Goal: Information Seeking & Learning: Check status

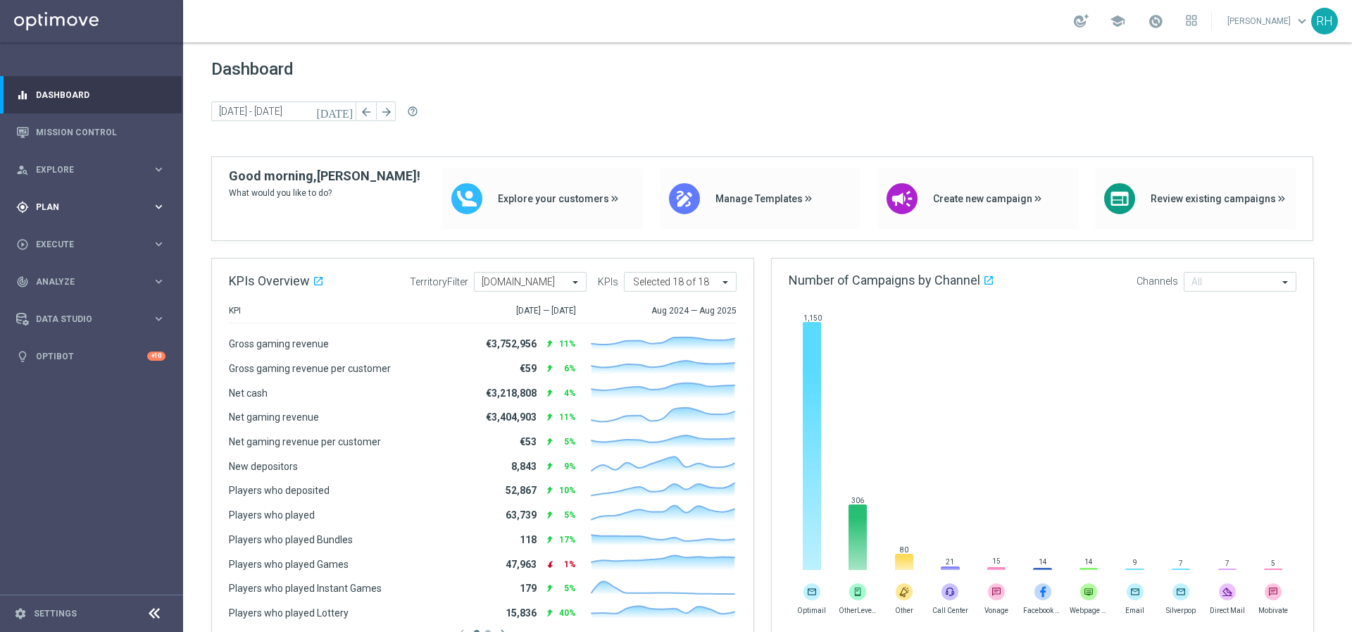
click at [40, 210] on span "Plan" at bounding box center [94, 207] width 116 height 8
click at [56, 232] on link "Target Groups" at bounding box center [92, 235] width 110 height 11
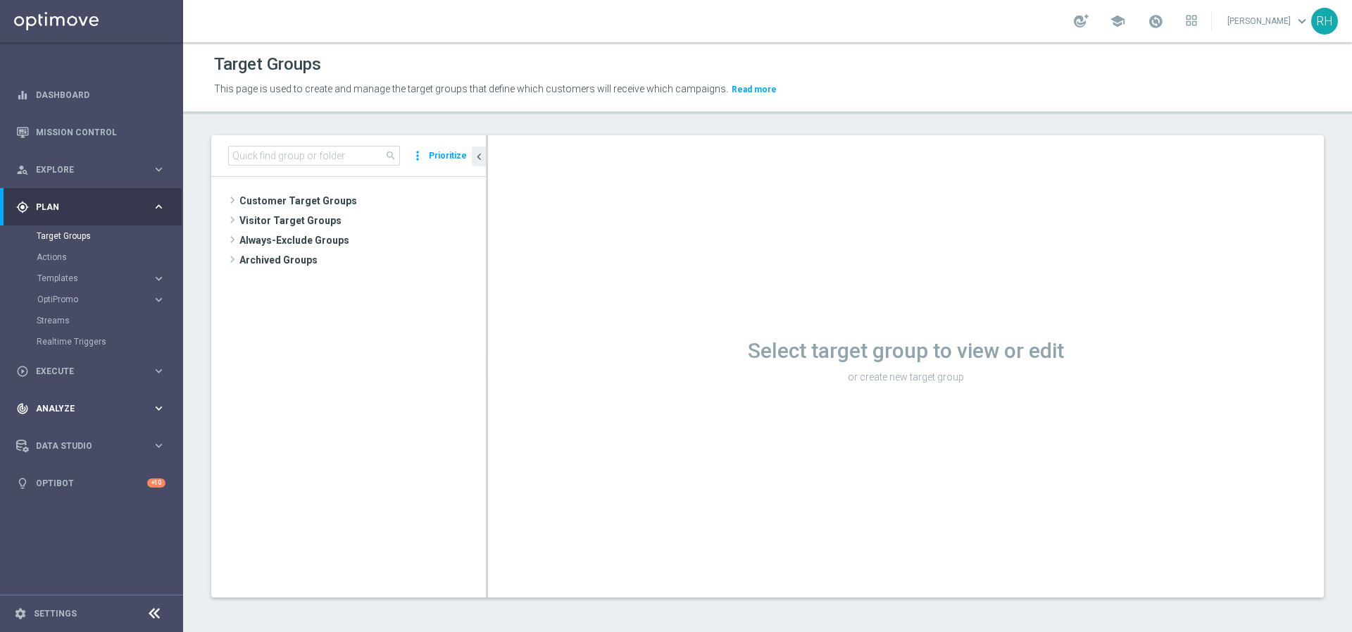
click at [101, 394] on div "track_changes Analyze keyboard_arrow_right" at bounding box center [91, 407] width 182 height 37
click at [87, 309] on link "Customer 360" at bounding box center [92, 310] width 110 height 11
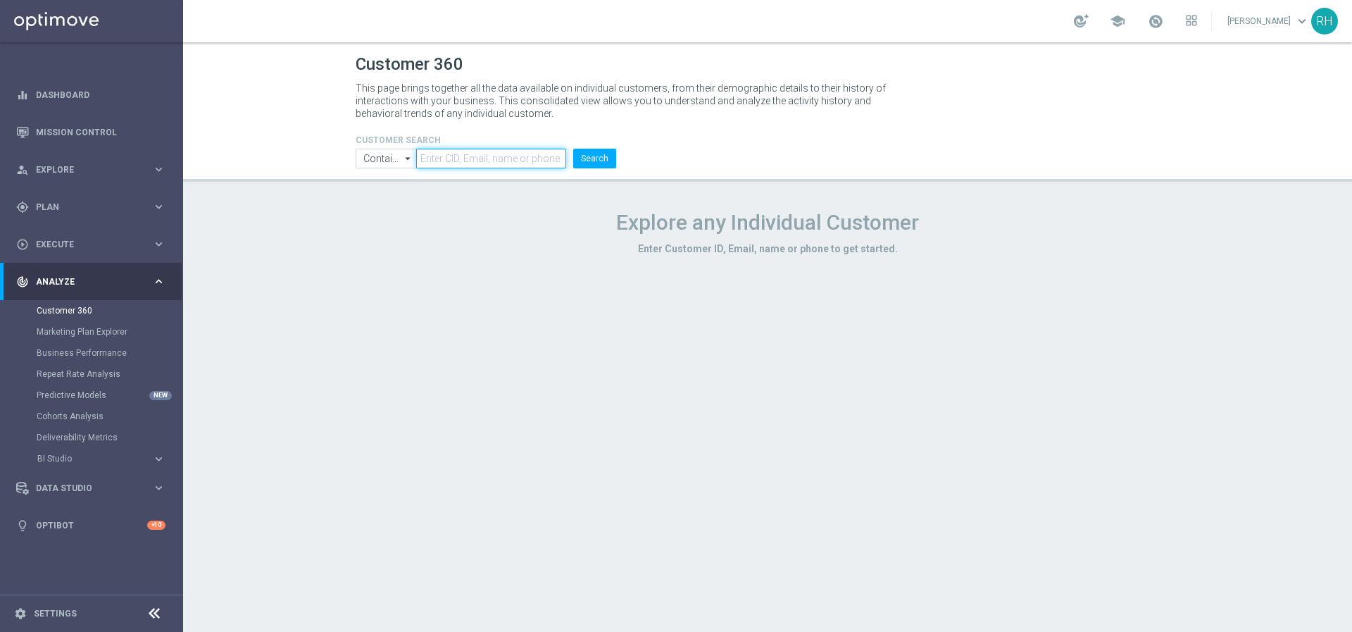
click at [456, 150] on input "text" at bounding box center [491, 159] width 150 height 20
paste input "225311204"
type input "225311204"
click at [573, 149] on button "Search" at bounding box center [594, 159] width 43 height 20
